Goal: Task Accomplishment & Management: Manage account settings

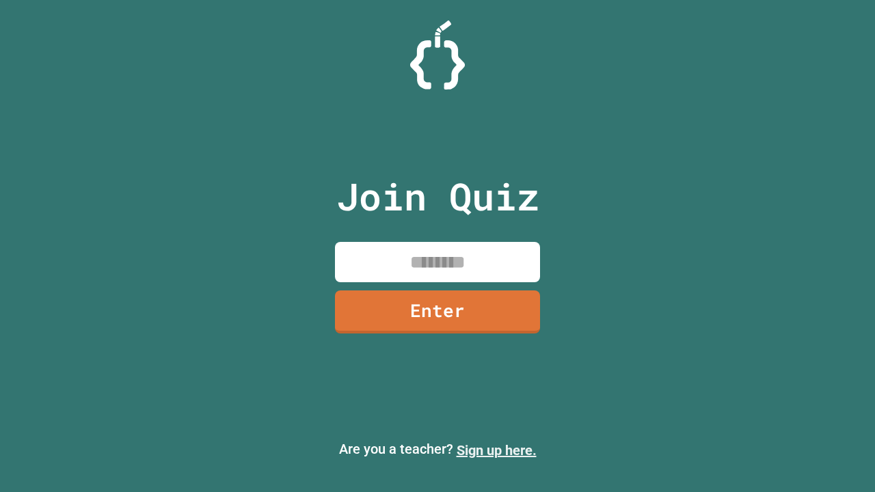
click at [496, 450] on link "Sign up here." at bounding box center [496, 450] width 80 height 16
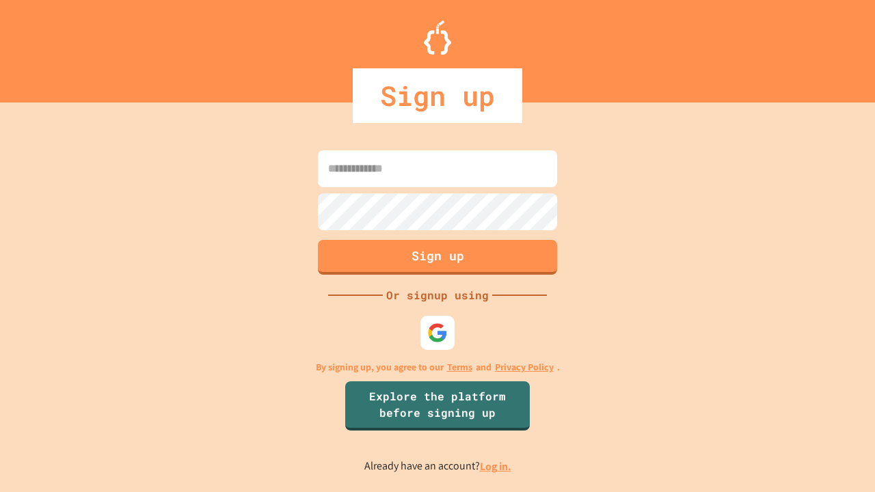
click at [496, 466] on link "Log in." at bounding box center [495, 466] width 31 height 14
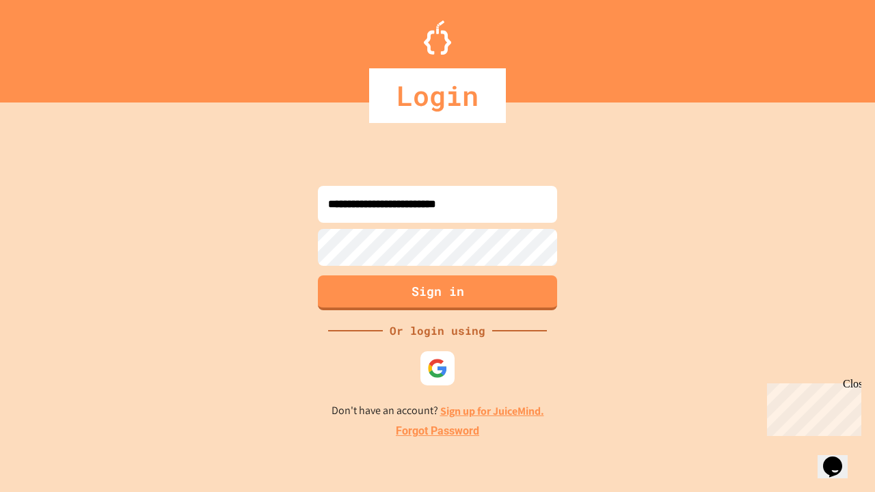
type input "**********"
